Goal: Navigation & Orientation: Understand site structure

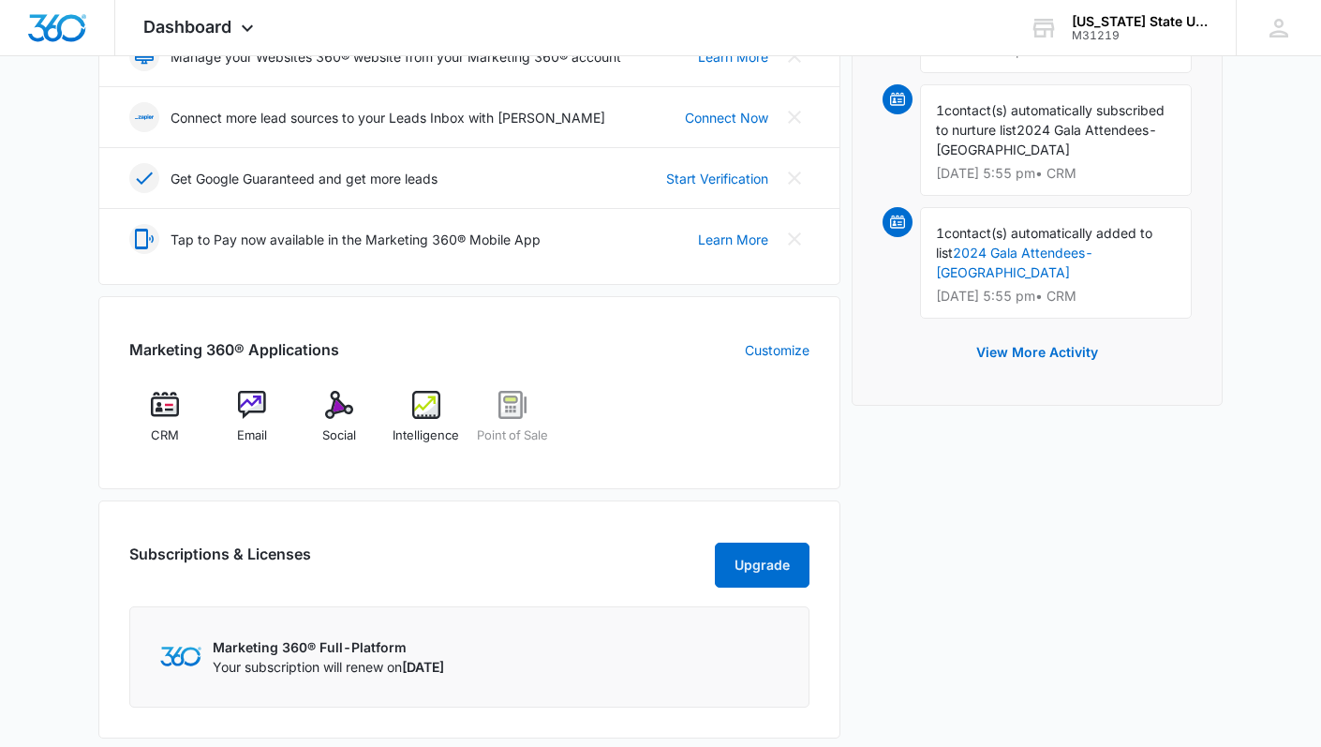
scroll to position [506, 0]
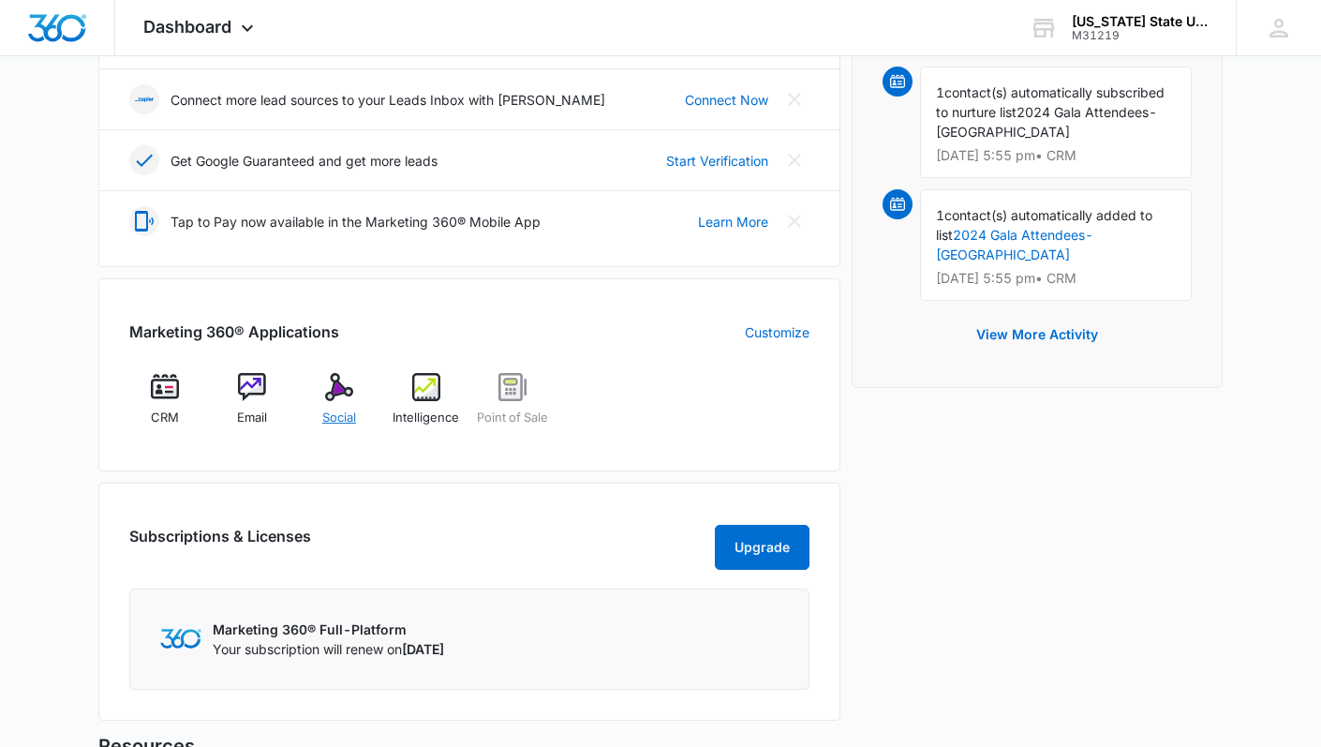
click at [340, 393] on img at bounding box center [339, 387] width 28 height 28
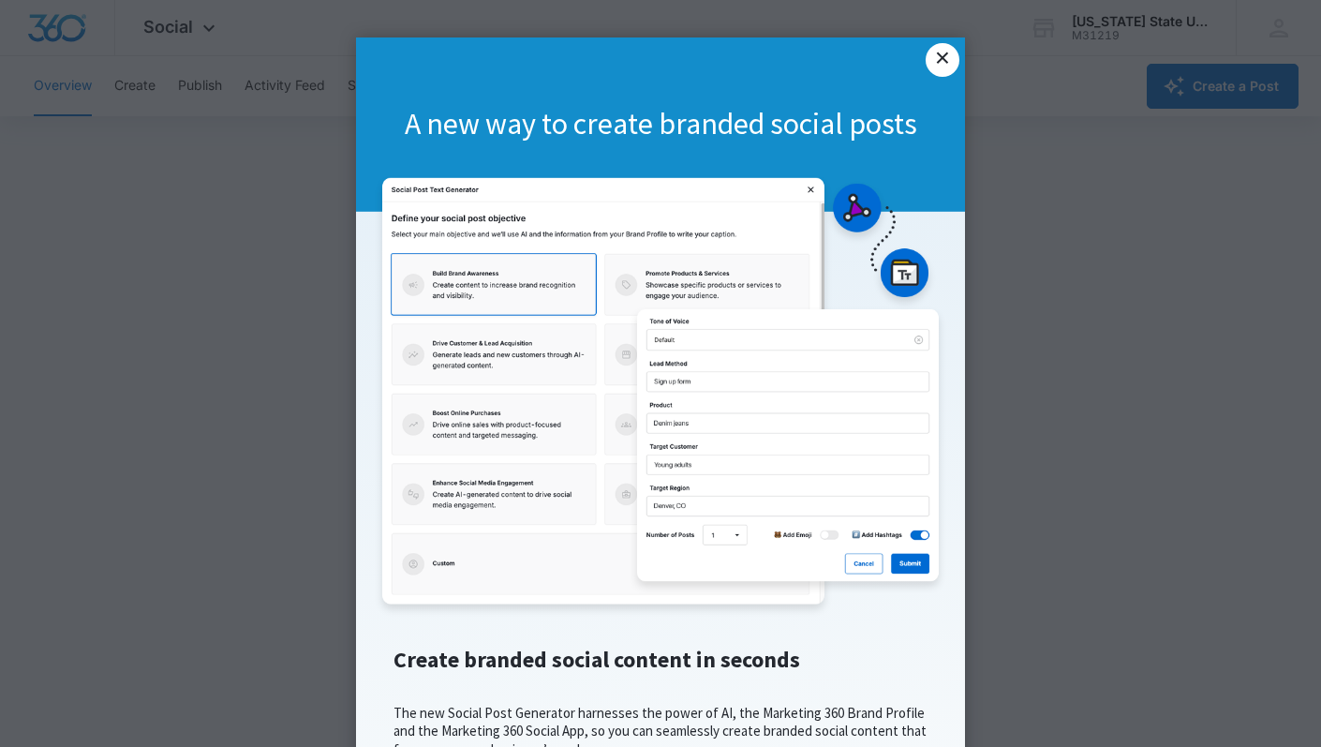
click at [934, 64] on link "×" at bounding box center [943, 60] width 34 height 34
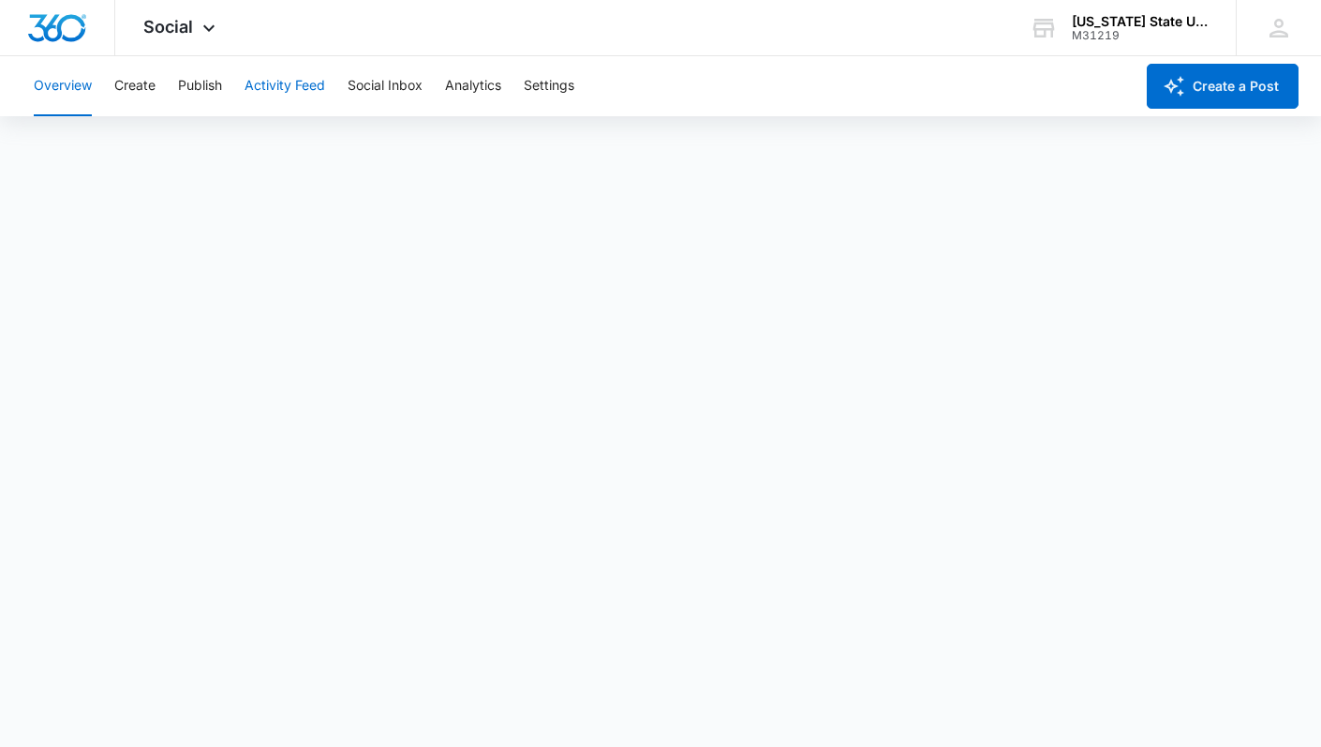
click at [307, 90] on button "Activity Feed" at bounding box center [285, 86] width 81 height 60
click at [148, 89] on button "Create" at bounding box center [134, 86] width 41 height 60
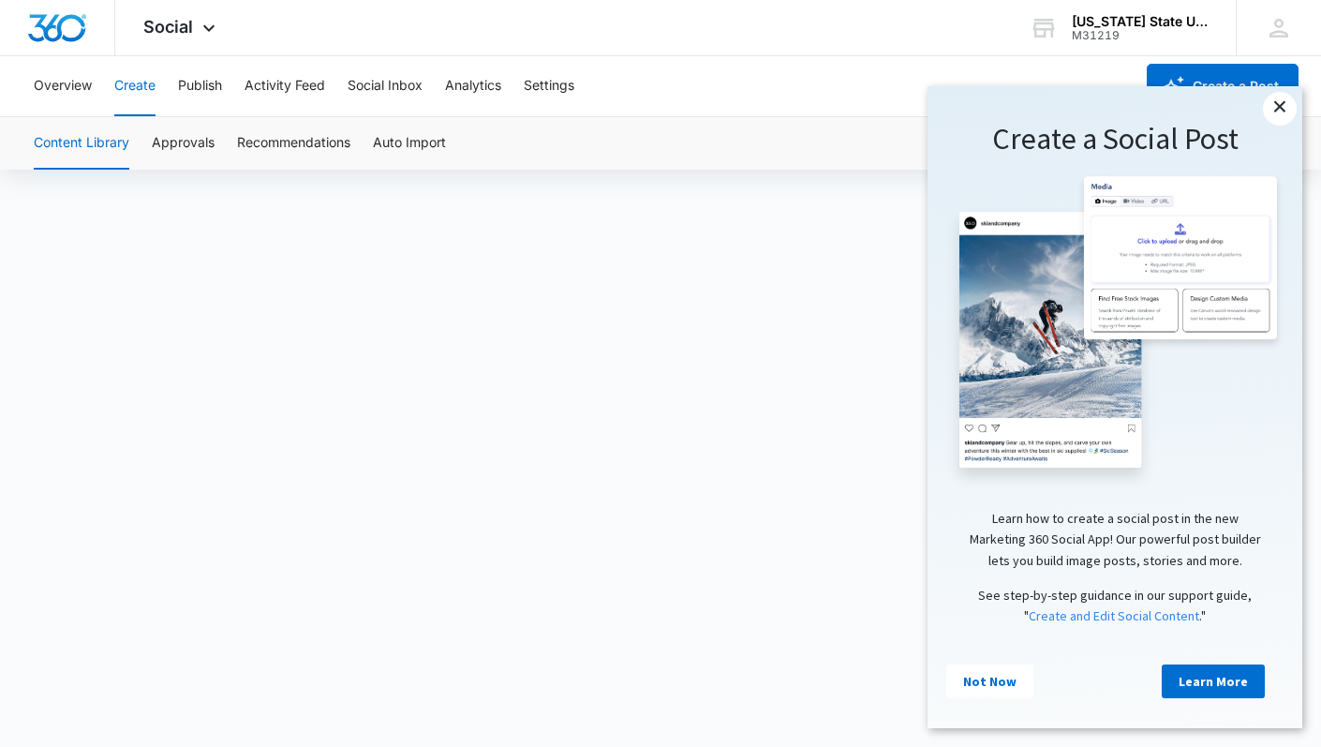
click at [1286, 105] on link "×" at bounding box center [1280, 109] width 34 height 34
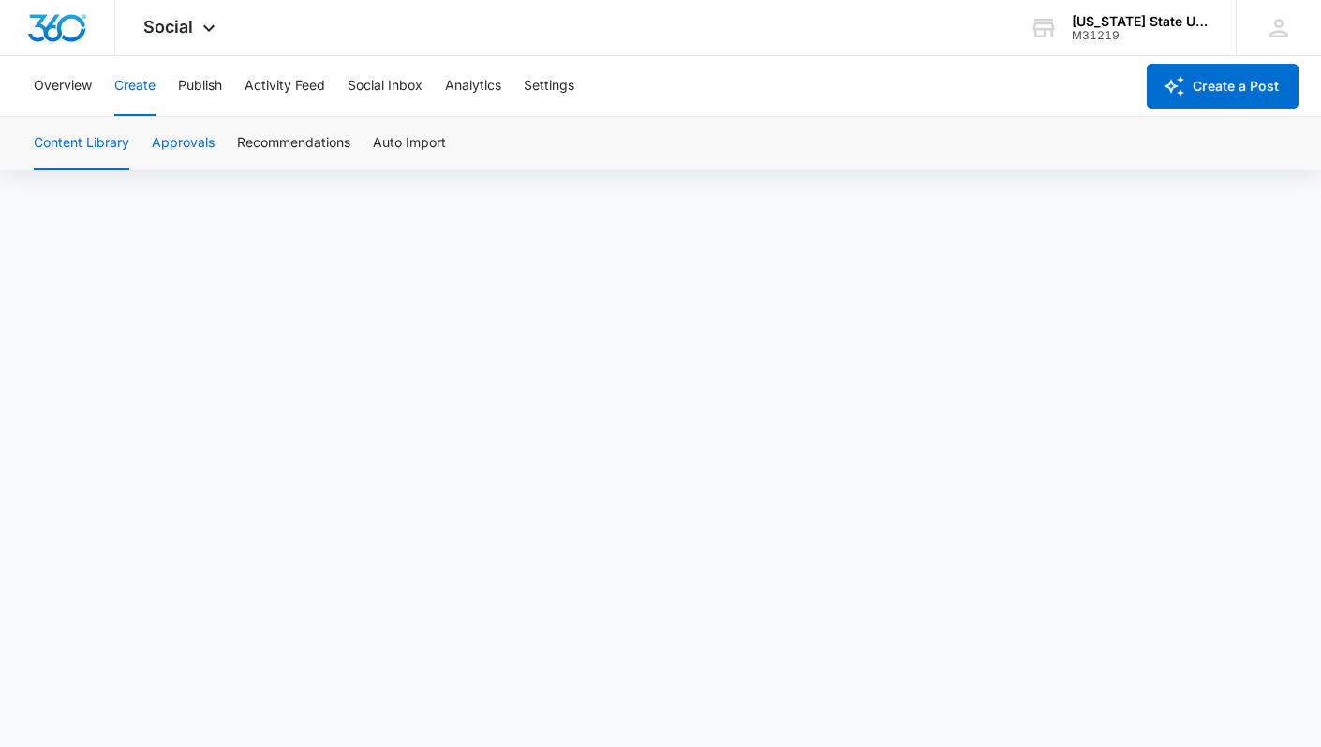
click at [186, 145] on button "Approvals" at bounding box center [183, 143] width 63 height 52
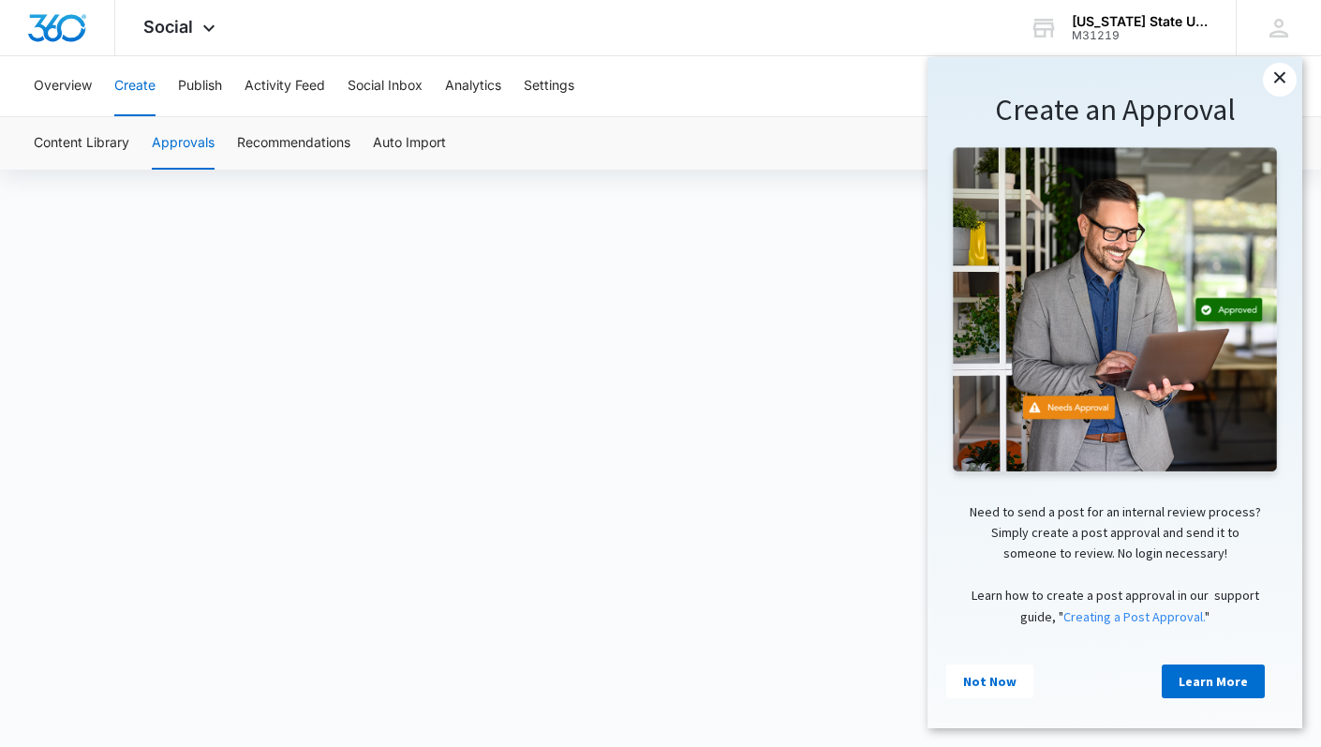
click at [1287, 78] on link "×" at bounding box center [1280, 80] width 34 height 34
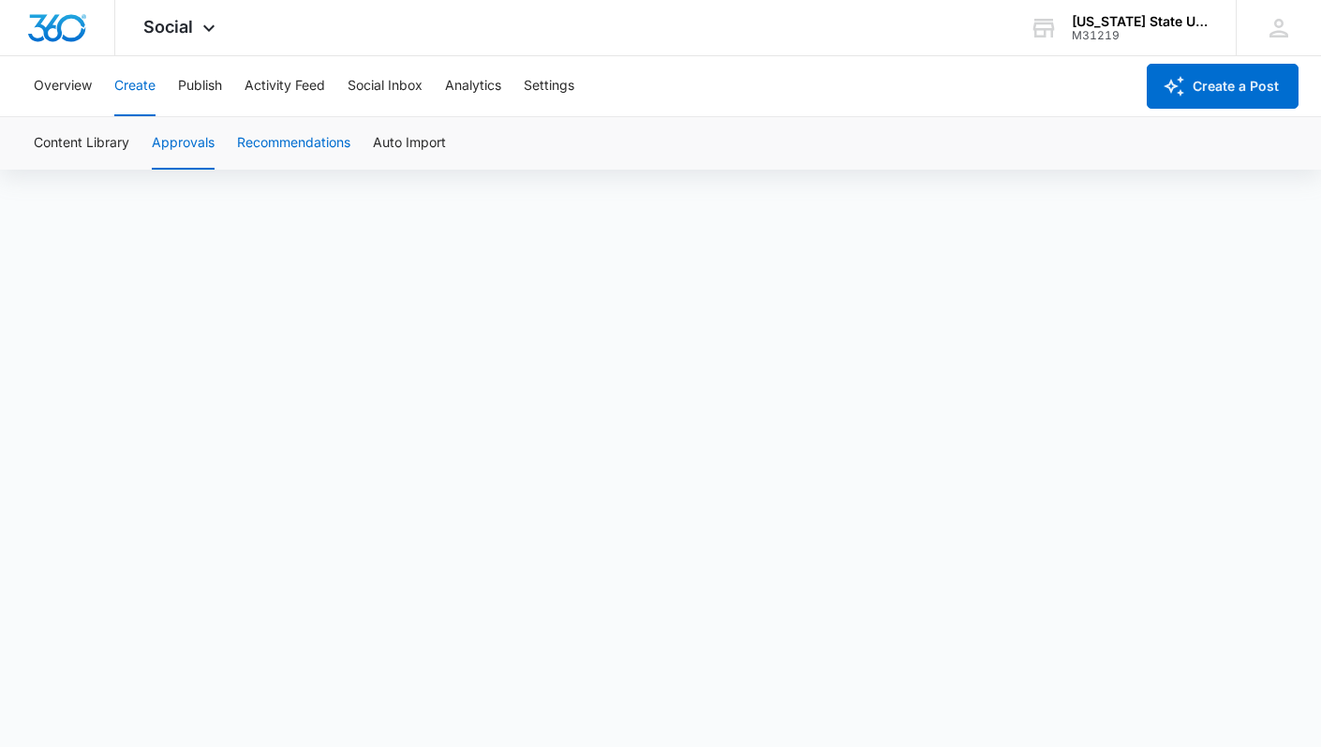
click at [333, 145] on button "Recommendations" at bounding box center [293, 143] width 113 height 52
click at [89, 146] on button "Content Library" at bounding box center [82, 143] width 96 height 52
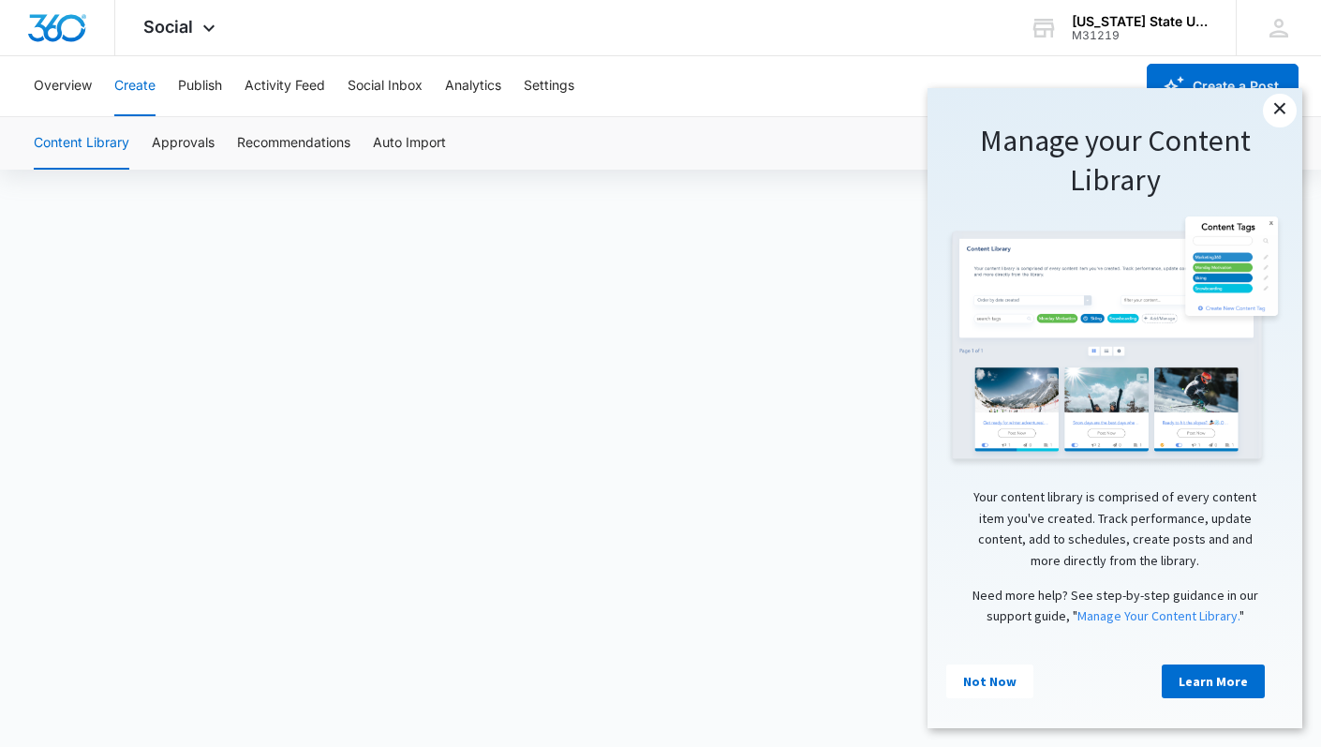
click at [1289, 114] on link "×" at bounding box center [1280, 111] width 34 height 34
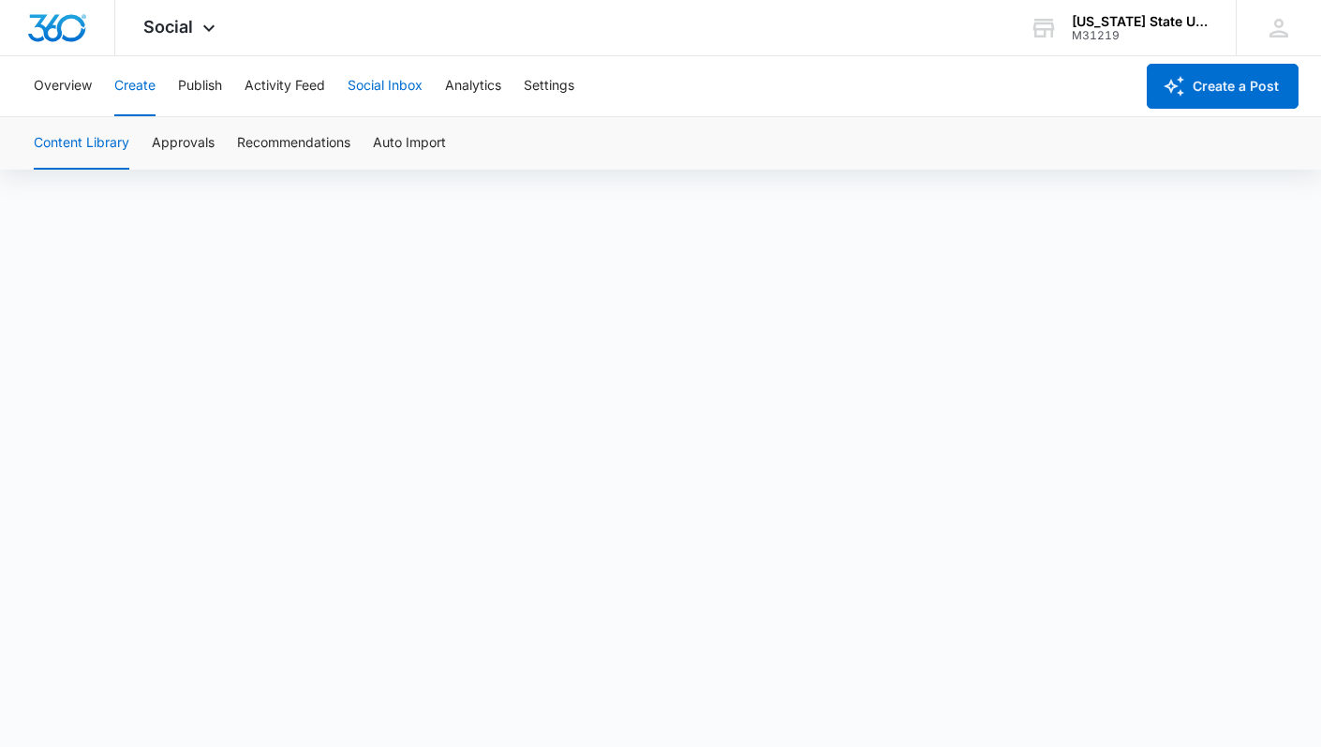
click at [392, 82] on button "Social Inbox" at bounding box center [385, 86] width 75 height 60
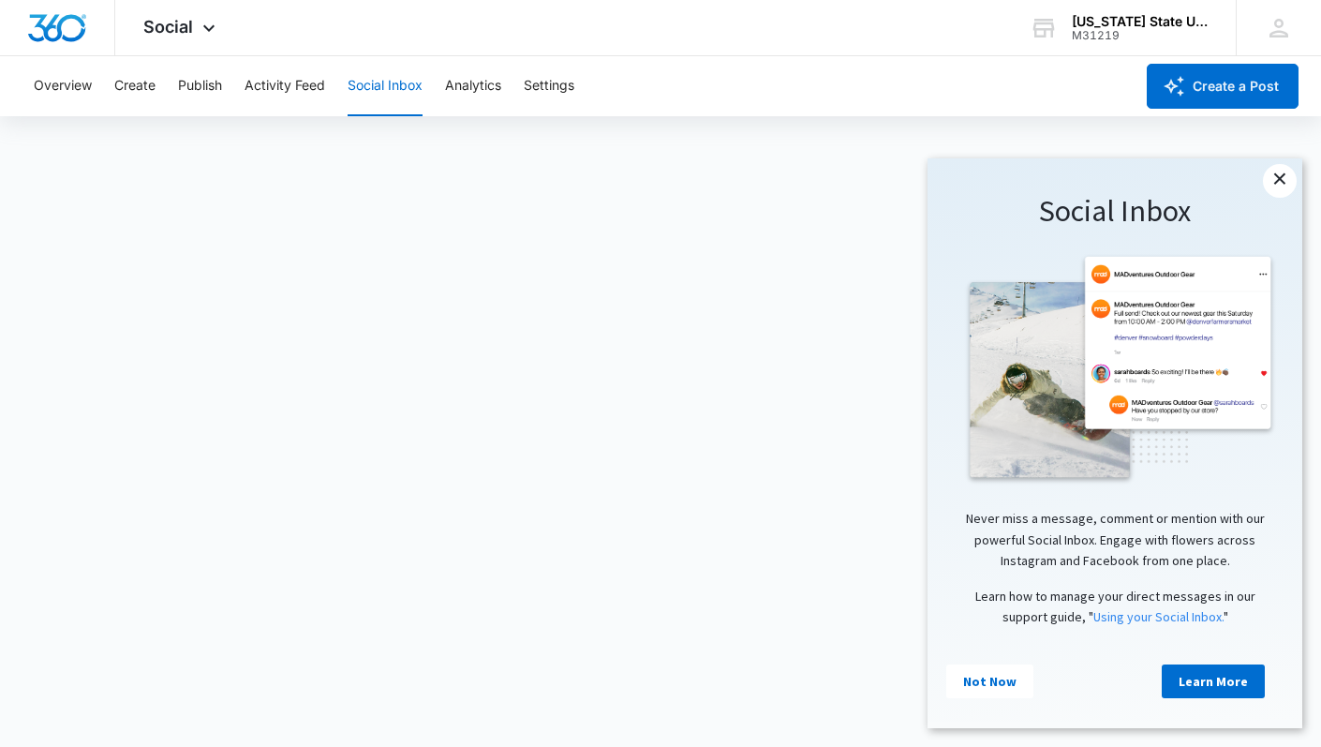
click at [1279, 179] on link "×" at bounding box center [1280, 181] width 34 height 34
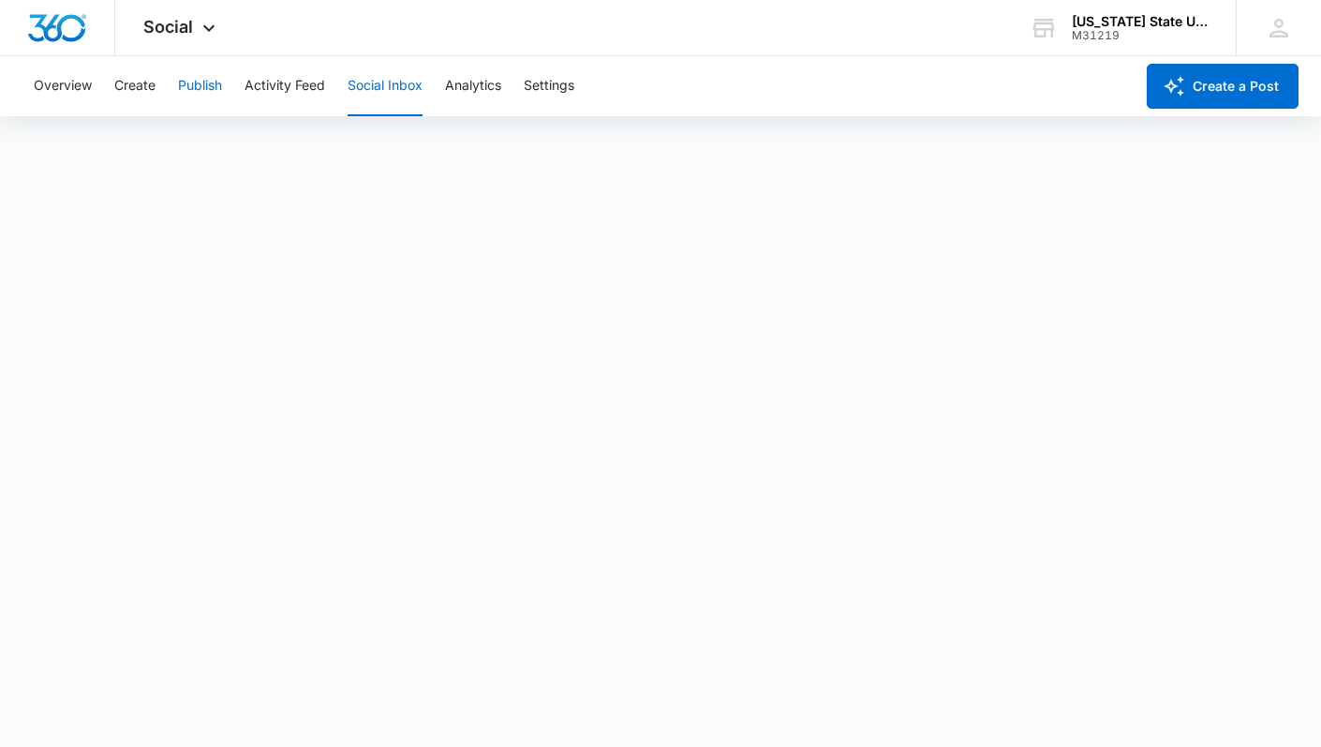
click at [204, 88] on button "Publish" at bounding box center [200, 86] width 44 height 60
click at [286, 88] on button "Activity Feed" at bounding box center [285, 86] width 81 height 60
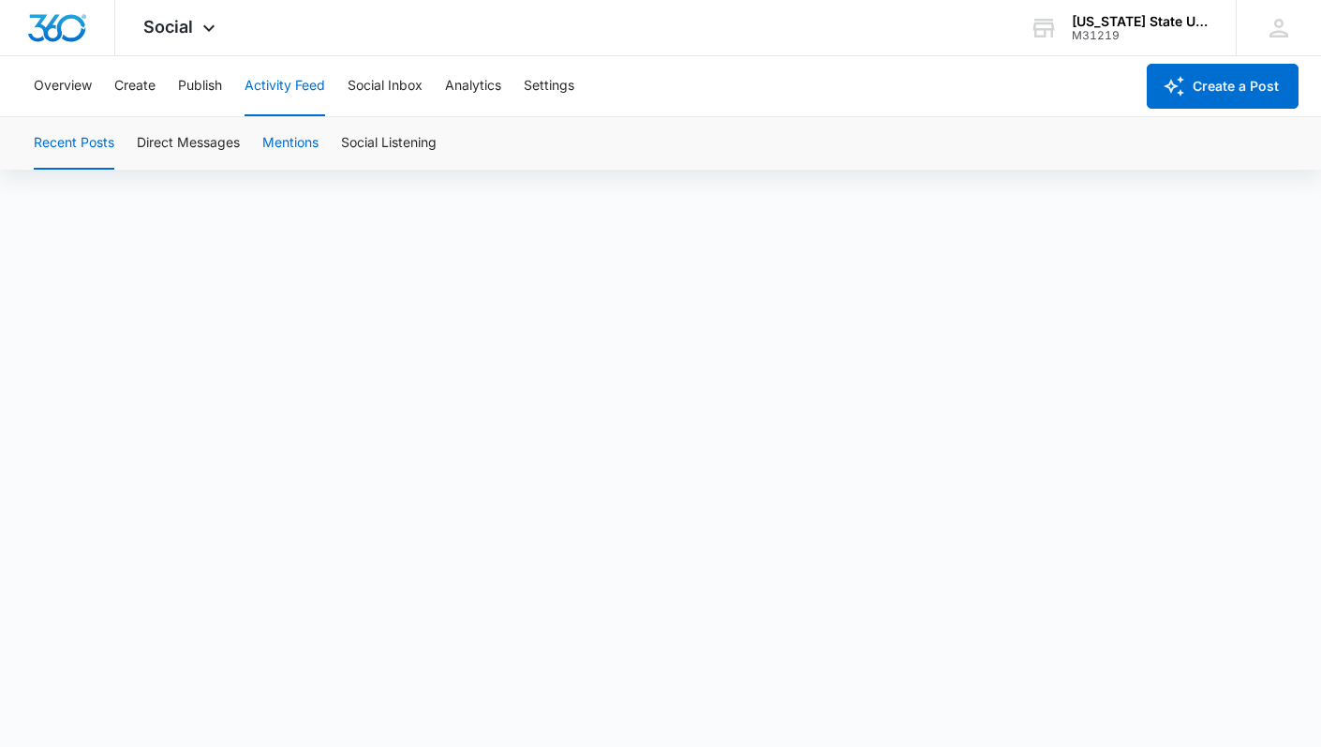
scroll to position [13, 0]
click at [82, 88] on button "Overview" at bounding box center [63, 86] width 58 height 60
click at [150, 87] on button "Create" at bounding box center [134, 86] width 41 height 60
click at [211, 140] on button "Approvals" at bounding box center [183, 143] width 63 height 52
click at [286, 90] on button "Activity Feed" at bounding box center [285, 86] width 81 height 60
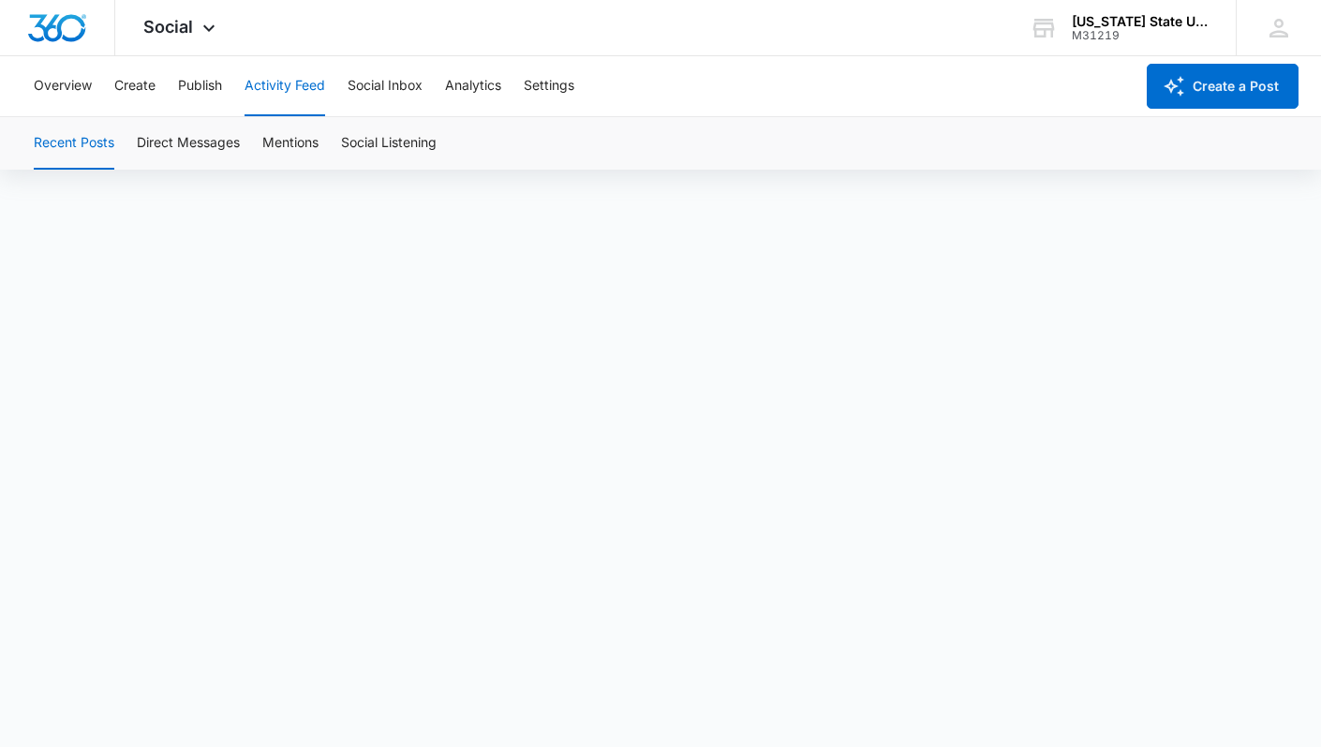
scroll to position [13, 0]
click at [85, 141] on button "Recent Posts" at bounding box center [74, 143] width 81 height 52
click at [63, 89] on button "Overview" at bounding box center [63, 86] width 58 height 60
click at [77, 92] on button "Overview" at bounding box center [63, 86] width 58 height 60
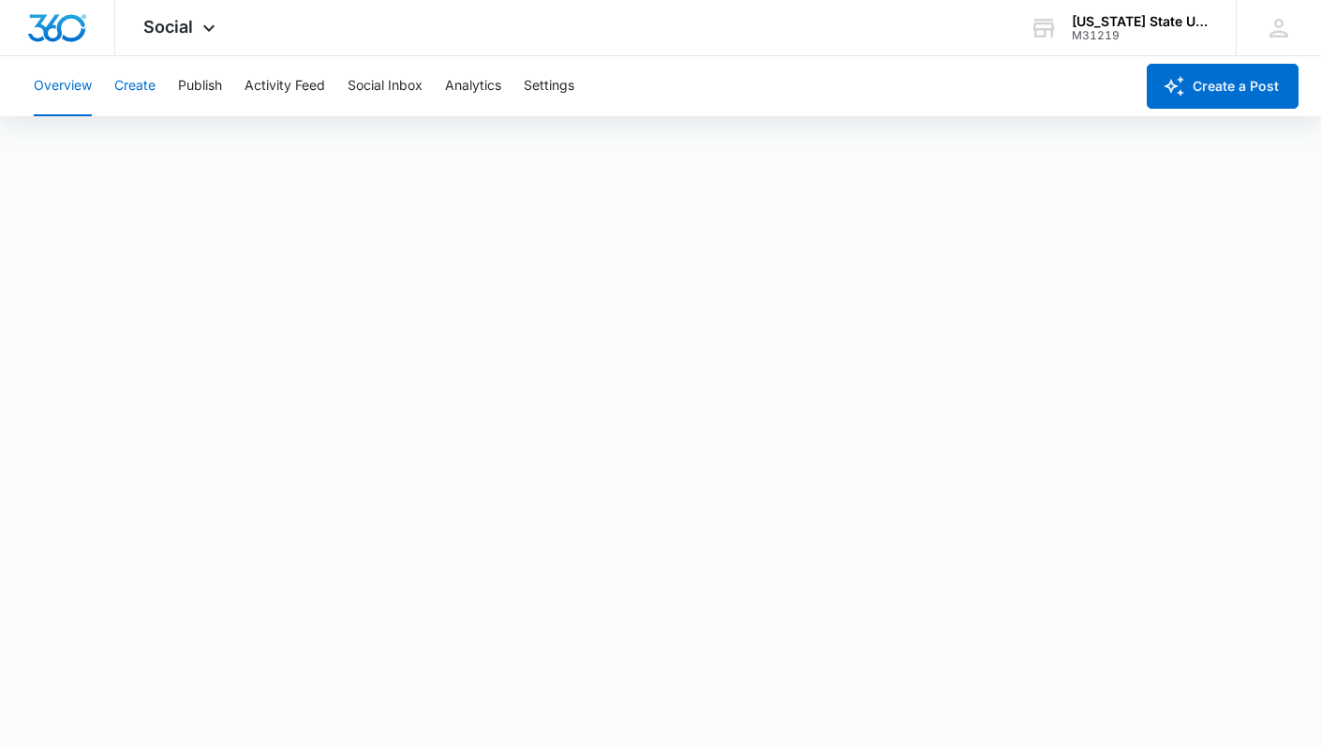
click at [146, 81] on button "Create" at bounding box center [134, 86] width 41 height 60
click at [172, 151] on button "Approvals" at bounding box center [183, 143] width 63 height 52
click at [104, 150] on button "Content Library" at bounding box center [82, 143] width 96 height 52
click at [66, 96] on button "Overview" at bounding box center [63, 86] width 58 height 60
click at [270, 97] on button "Activity Feed" at bounding box center [285, 86] width 81 height 60
